Goal: Navigation & Orientation: Find specific page/section

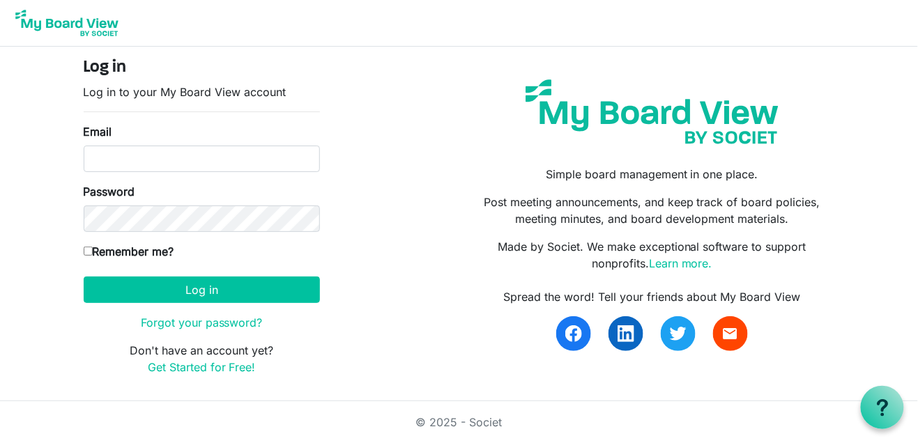
click at [895, 0] on html "Log in Log in to your My Board View account Email Password Remember me? America…" at bounding box center [459, 221] width 918 height 443
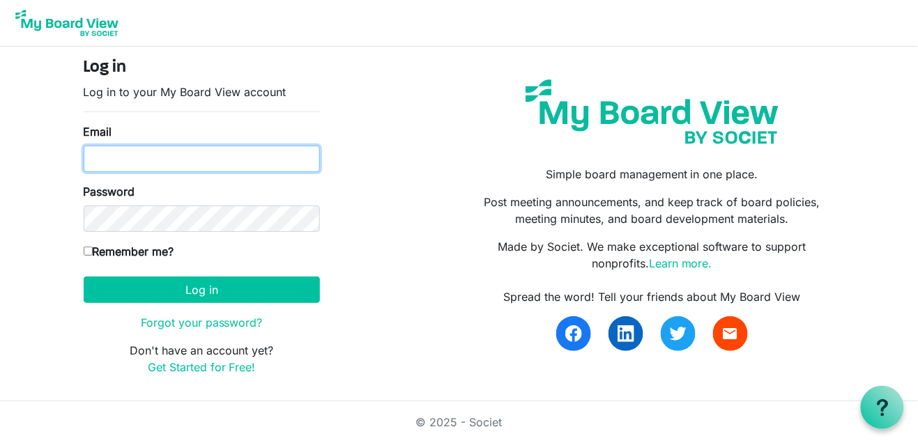
click at [155, 154] on input "Email" at bounding box center [202, 159] width 236 height 26
type input "sheena.devine@gmail.com"
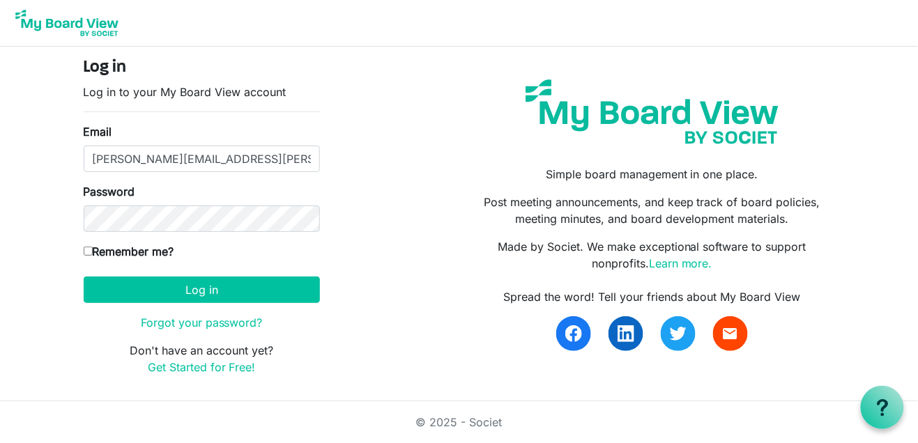
click at [85, 250] on input "Remember me?" at bounding box center [88, 251] width 9 height 9
checkbox input "true"
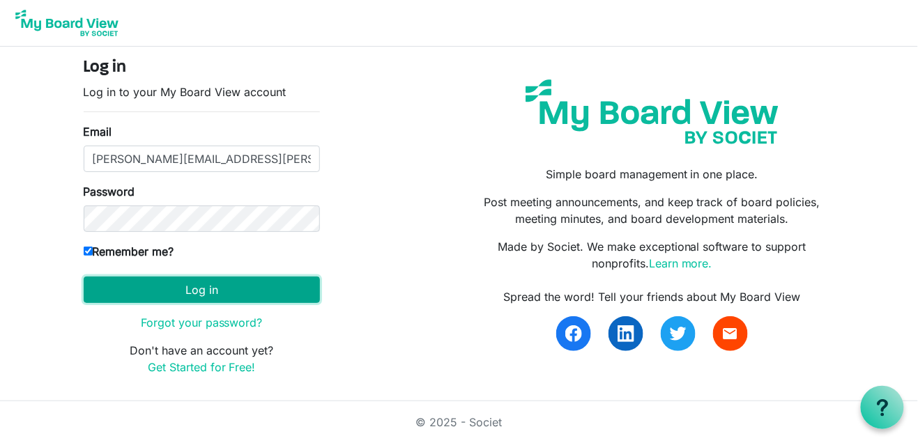
click at [116, 291] on button "Log in" at bounding box center [202, 290] width 236 height 26
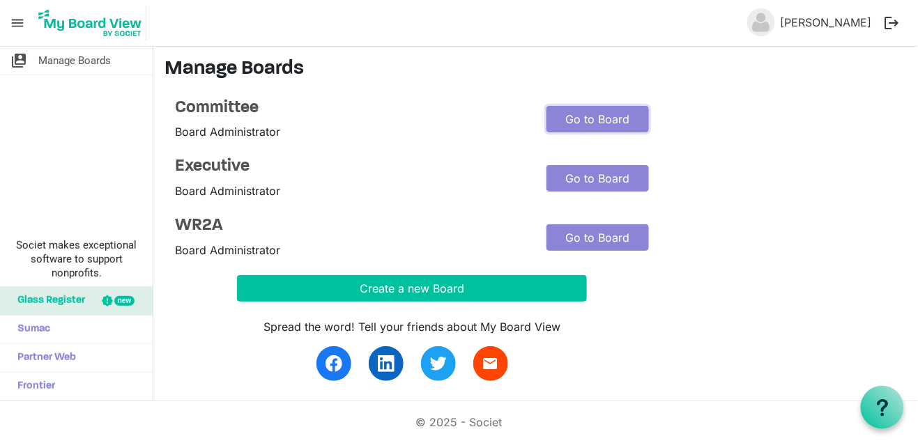
click at [563, 123] on link "Go to Board" at bounding box center [598, 119] width 103 height 26
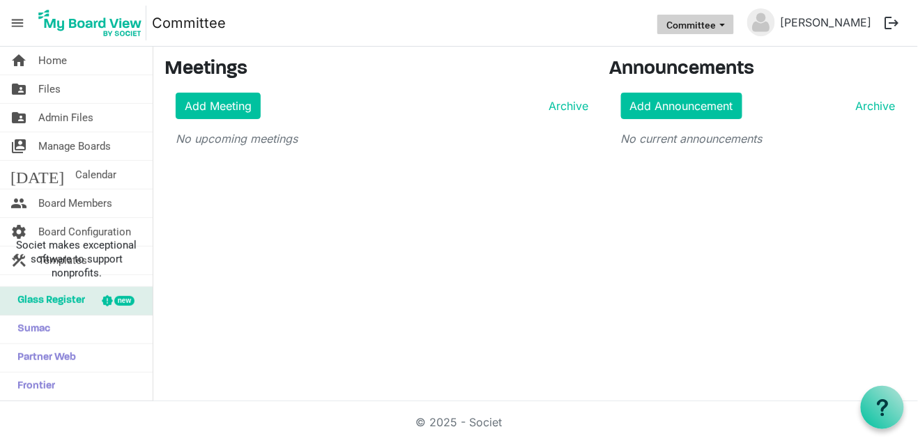
click at [700, 30] on button "Committee" at bounding box center [695, 25] width 77 height 20
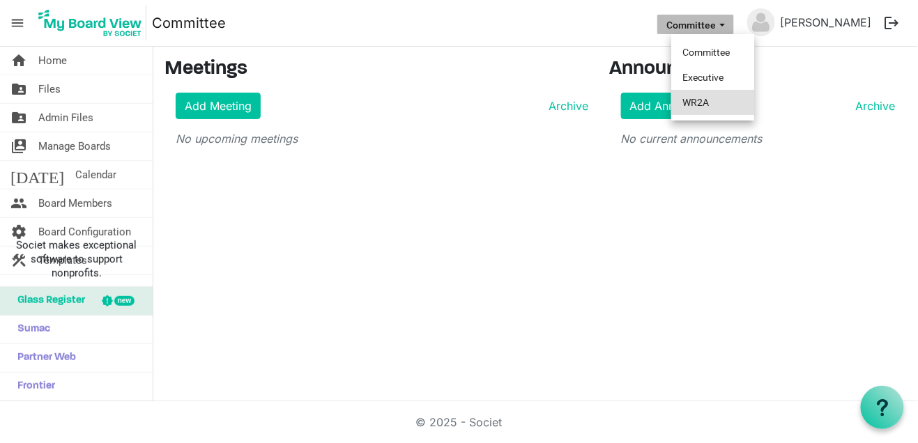
click at [685, 104] on li "WR2A" at bounding box center [713, 102] width 84 height 25
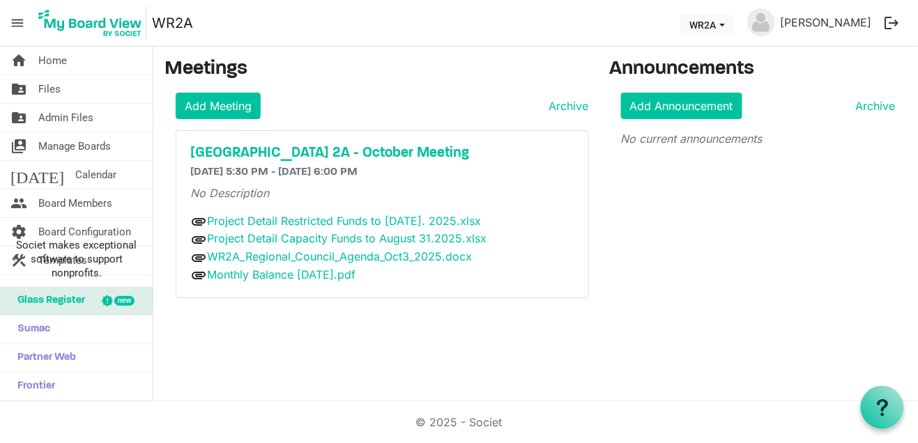
click at [473, 112] on div "Add Meeting Archive" at bounding box center [382, 106] width 413 height 26
click at [452, 344] on div "home Home folder_shared Files folder_shared Admin Files switch_account Manage B…" at bounding box center [459, 224] width 918 height 355
click at [304, 151] on h5 "[GEOGRAPHIC_DATA] 2A - October Meeting" at bounding box center [382, 153] width 384 height 17
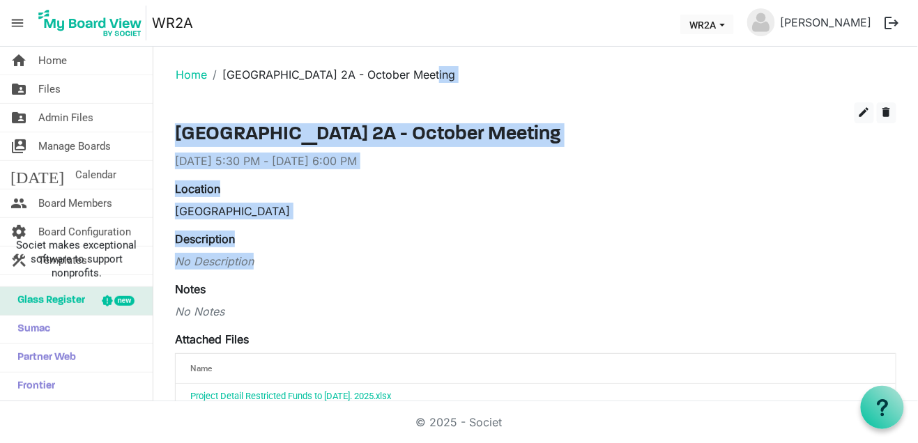
drag, startPoint x: 915, startPoint y: 89, endPoint x: 918, endPoint y: 256, distance: 166.7
click at [918, 256] on div "home Home folder_shared Files folder_shared Admin Files switch_account Manage B…" at bounding box center [459, 224] width 918 height 355
click at [724, 211] on div "Western Development Museum" at bounding box center [536, 211] width 722 height 17
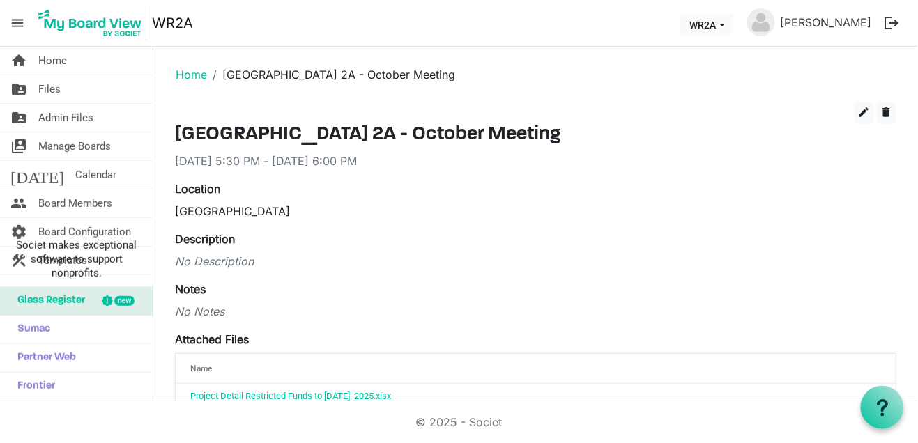
click at [575, 288] on div "Notes No Notes" at bounding box center [536, 300] width 722 height 39
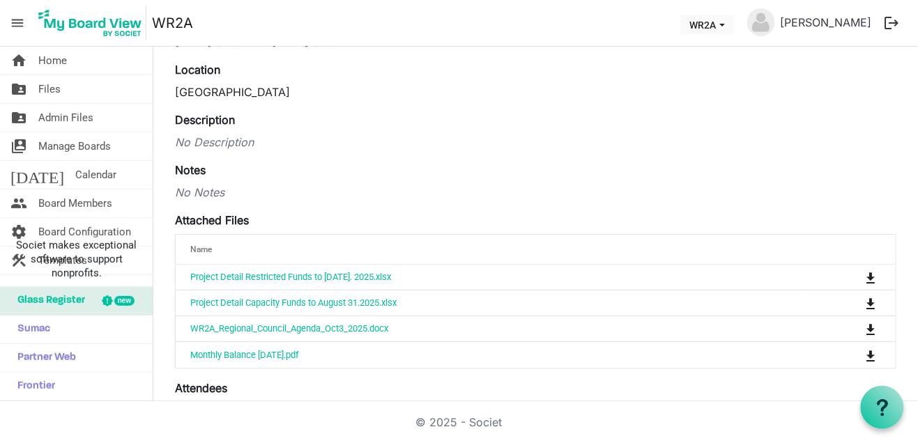
scroll to position [139, 0]
